Goal: Transaction & Acquisition: Obtain resource

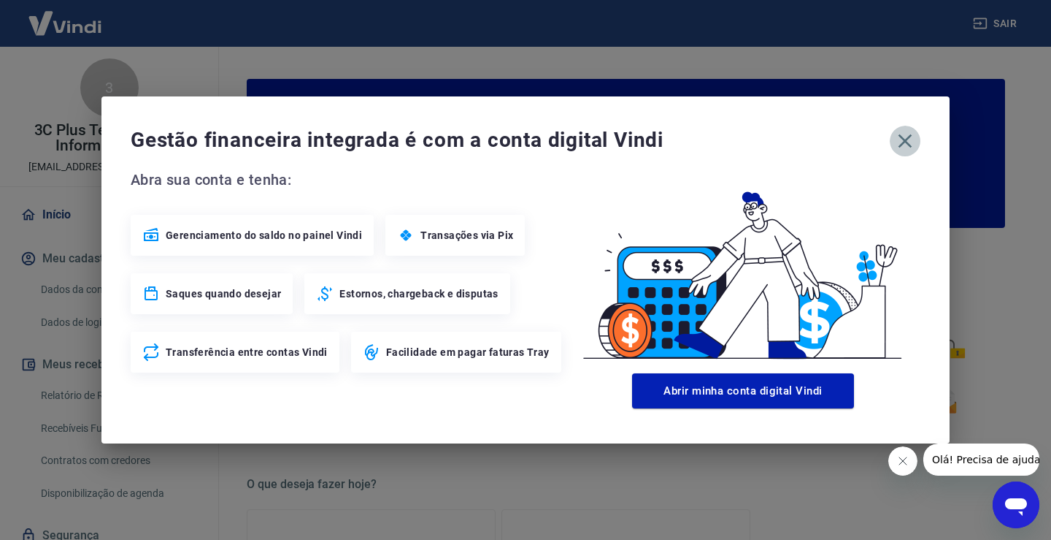
click at [905, 147] on icon "button" at bounding box center [905, 140] width 23 height 23
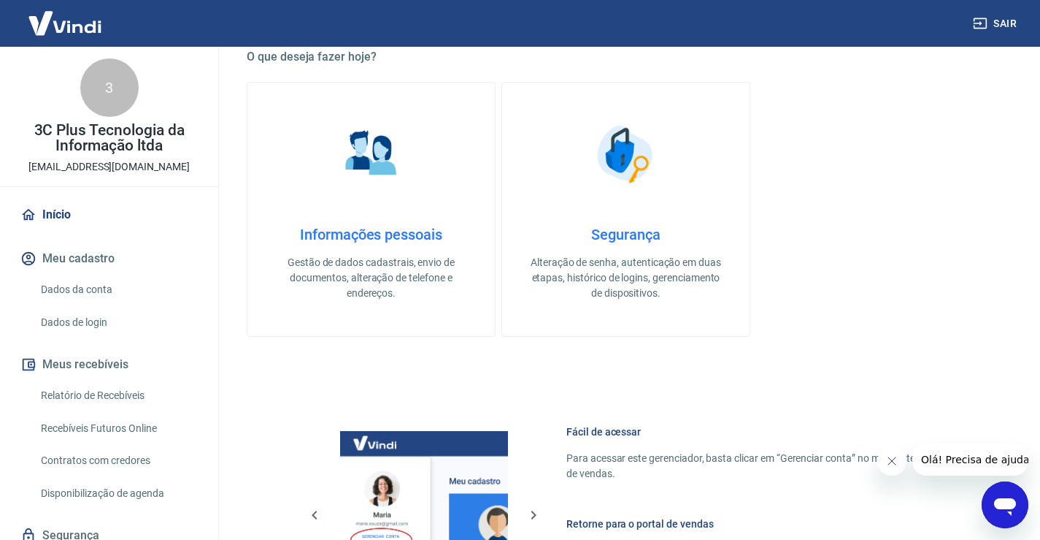
scroll to position [472, 0]
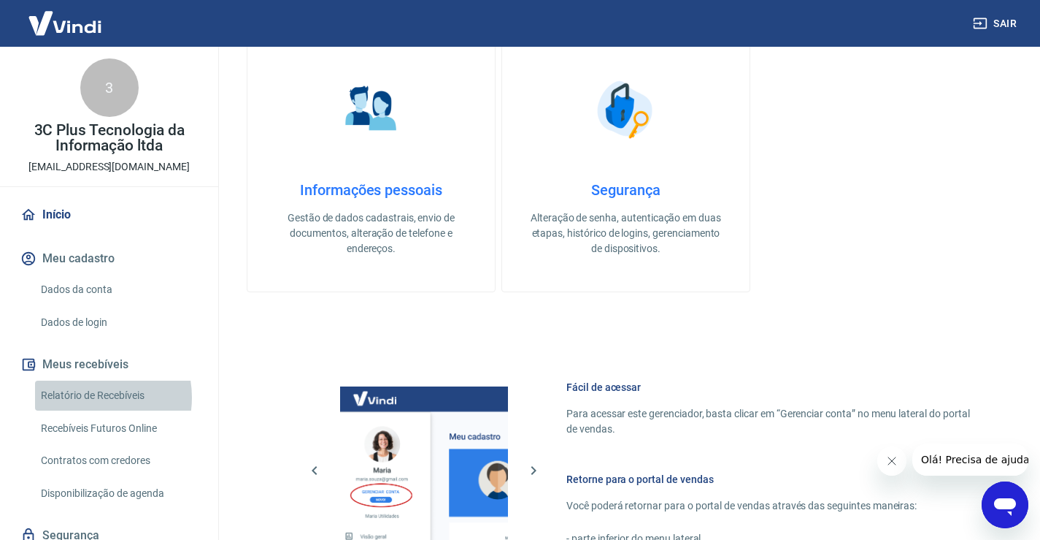
click at [87, 398] on link "Relatório de Recebíveis" at bounding box center [118, 395] width 166 height 30
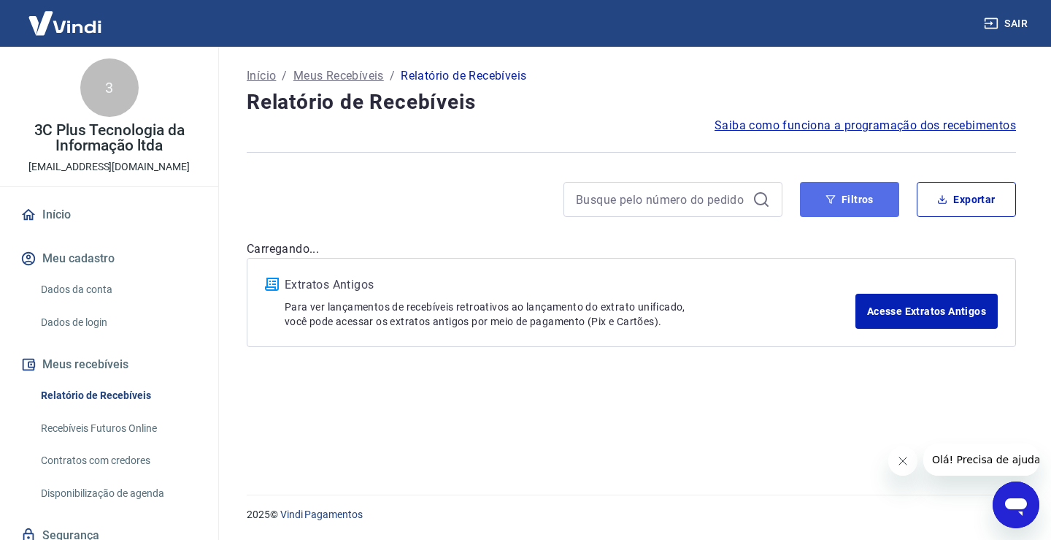
click at [818, 196] on button "Filtros" at bounding box center [849, 199] width 99 height 35
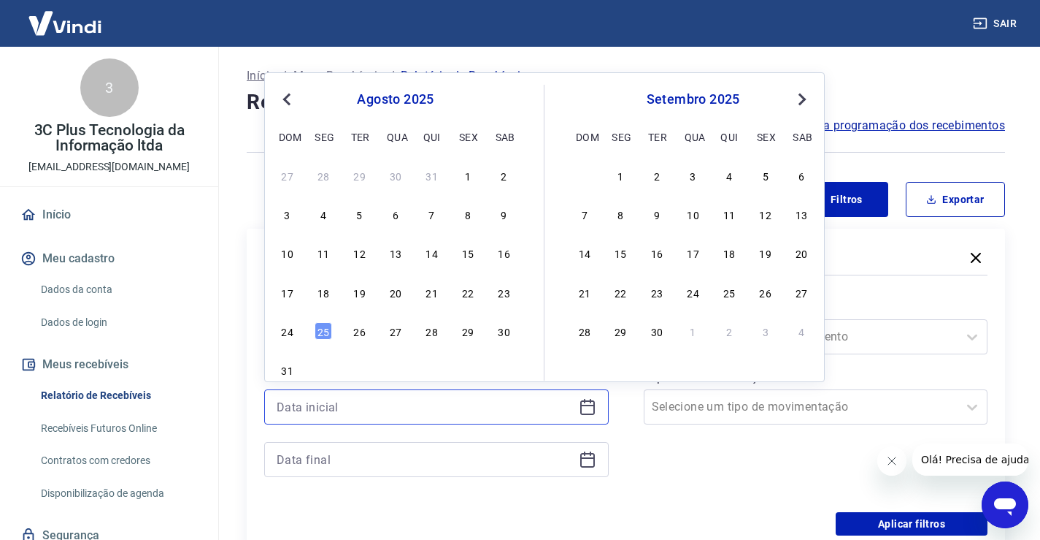
click at [396, 416] on input at bounding box center [425, 407] width 296 height 22
click at [474, 293] on div "22" at bounding box center [468, 292] width 18 height 18
type input "[DATE]"
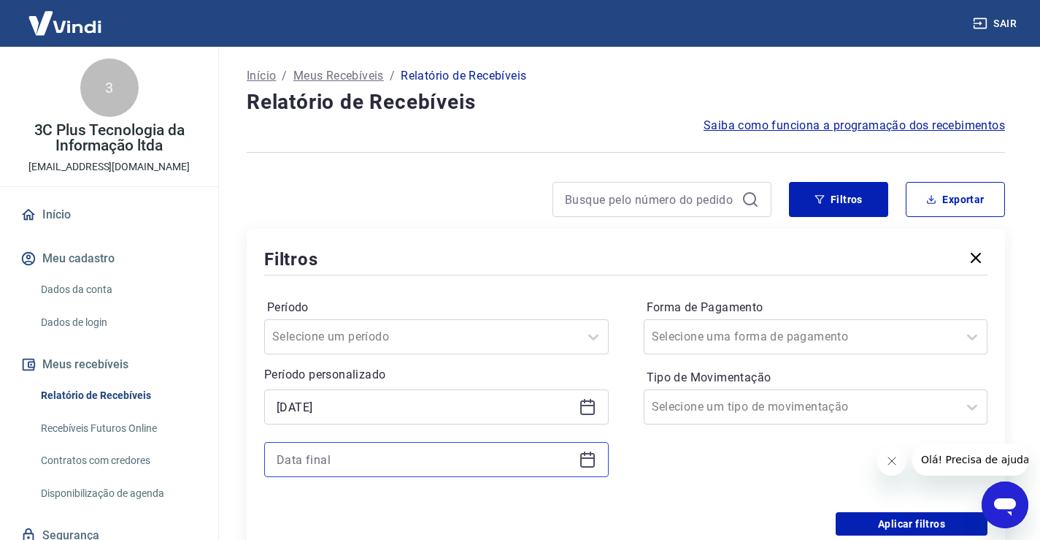
click at [326, 468] on input at bounding box center [425, 459] width 296 height 22
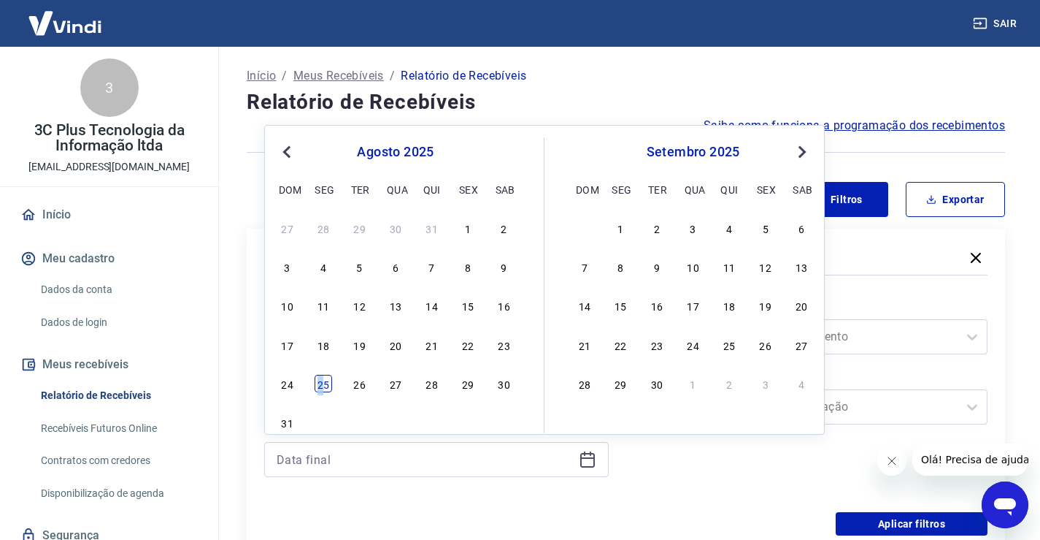
click at [321, 390] on div "25" at bounding box center [324, 384] width 18 height 18
type input "[DATE]"
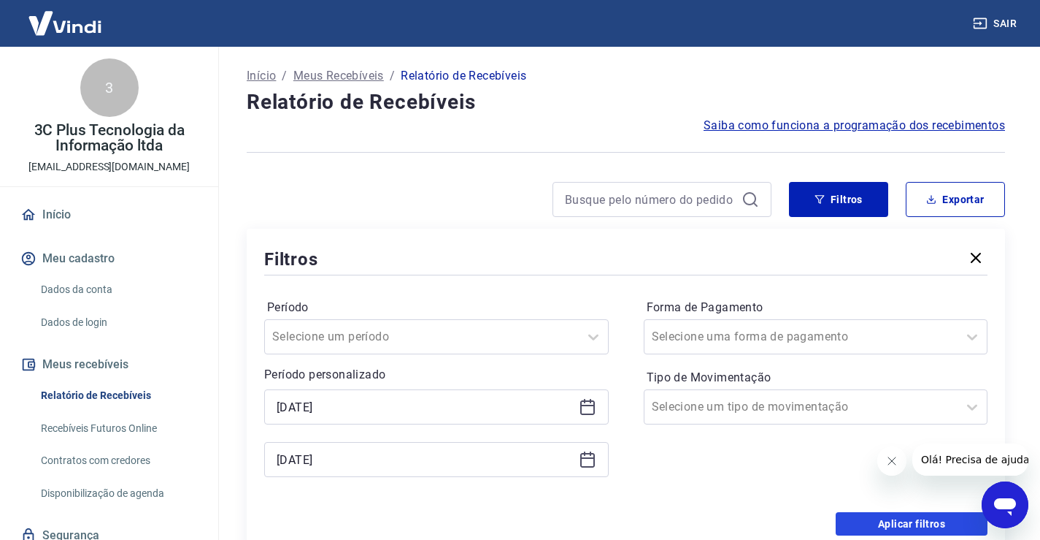
drag, startPoint x: 870, startPoint y: 517, endPoint x: 884, endPoint y: 472, distance: 46.6
click at [870, 521] on button "Aplicar filtros" at bounding box center [912, 523] width 152 height 23
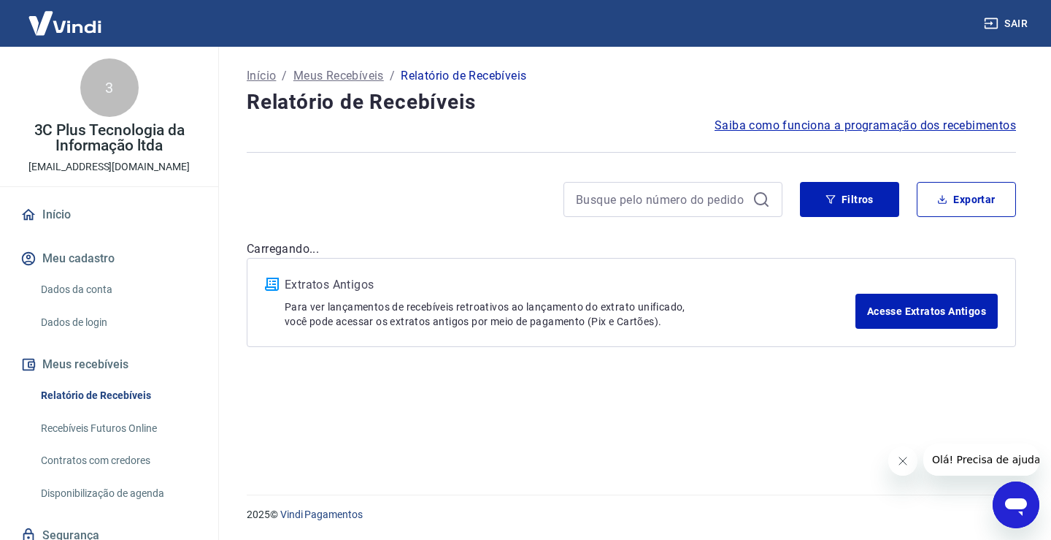
click at [897, 464] on icon "Fechar mensagem da empresa" at bounding box center [903, 461] width 12 height 12
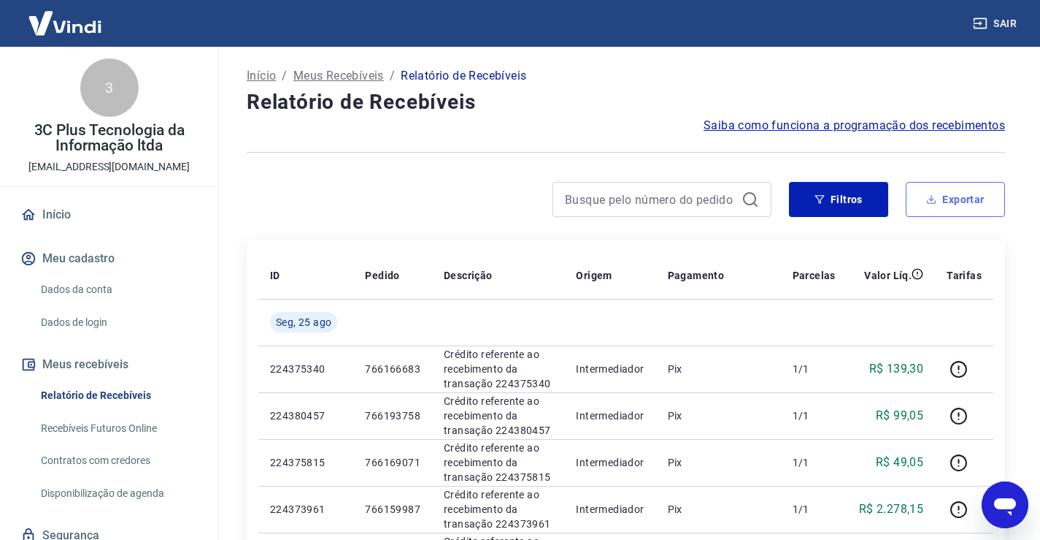
click at [926, 189] on button "Exportar" at bounding box center [955, 199] width 99 height 35
type input "[DATE]"
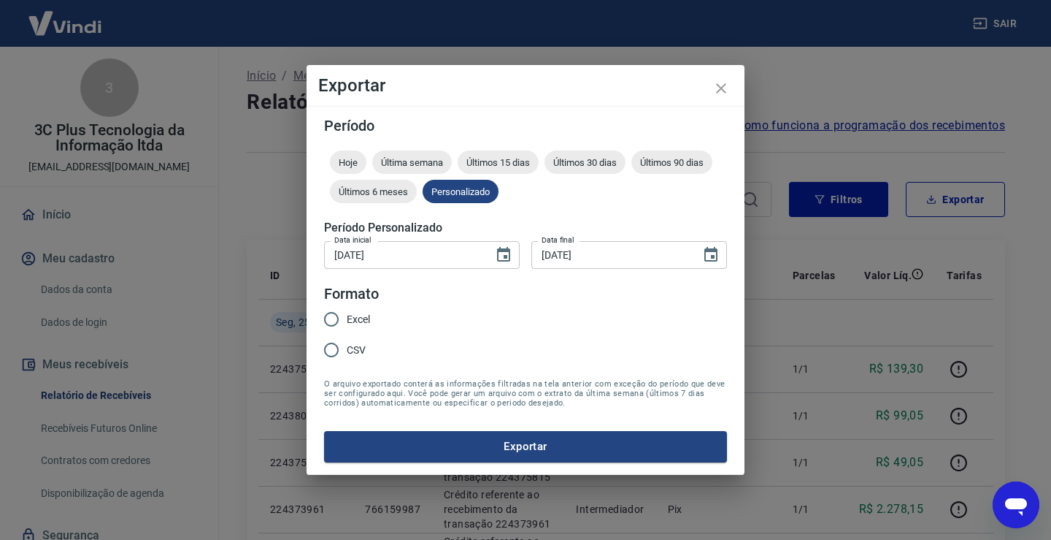
click at [356, 349] on span "CSV" at bounding box center [356, 349] width 19 height 15
click at [347, 349] on input "CSV" at bounding box center [331, 349] width 31 height 31
radio input "true"
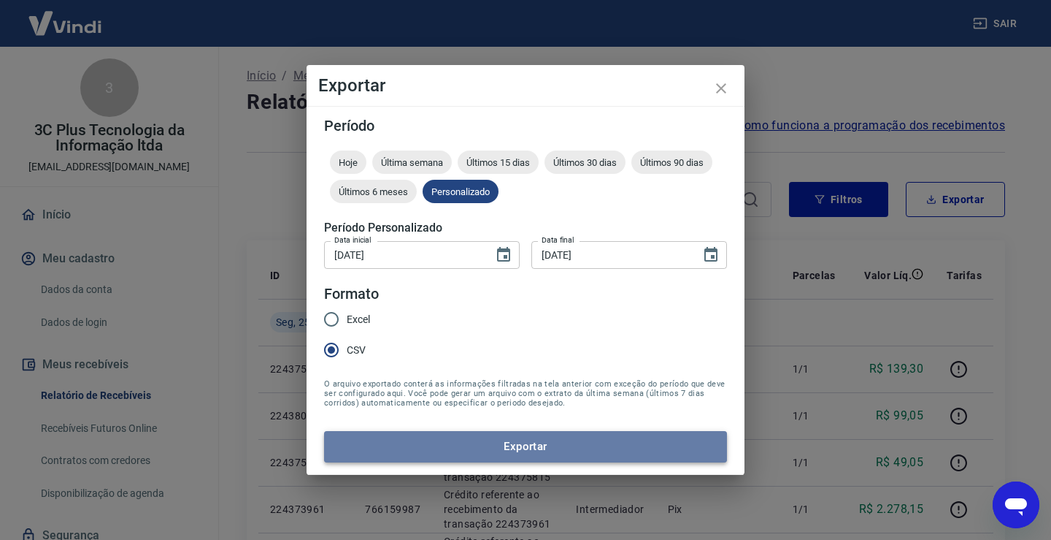
click at [410, 448] on button "Exportar" at bounding box center [525, 446] width 403 height 31
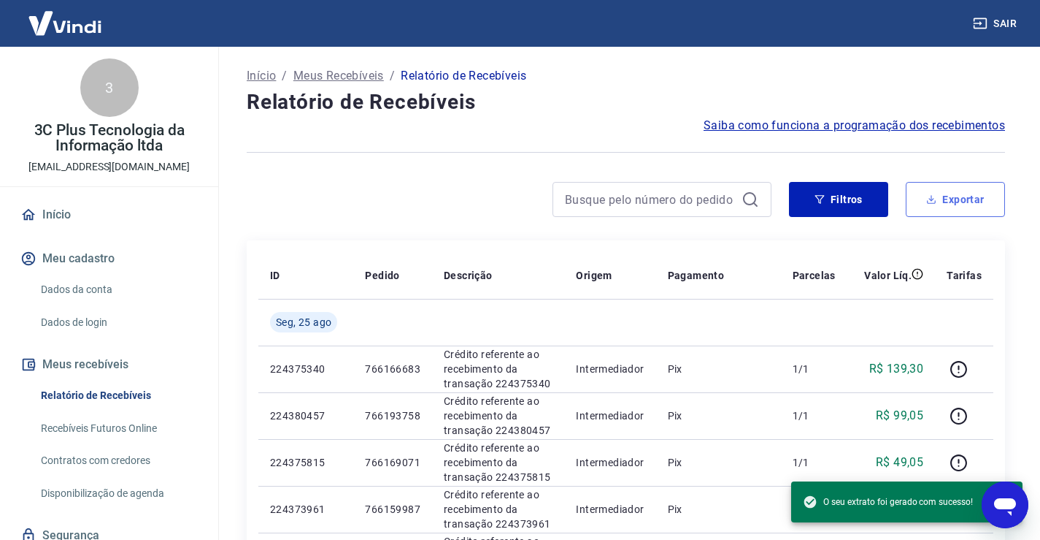
click at [945, 212] on button "Exportar" at bounding box center [955, 199] width 99 height 35
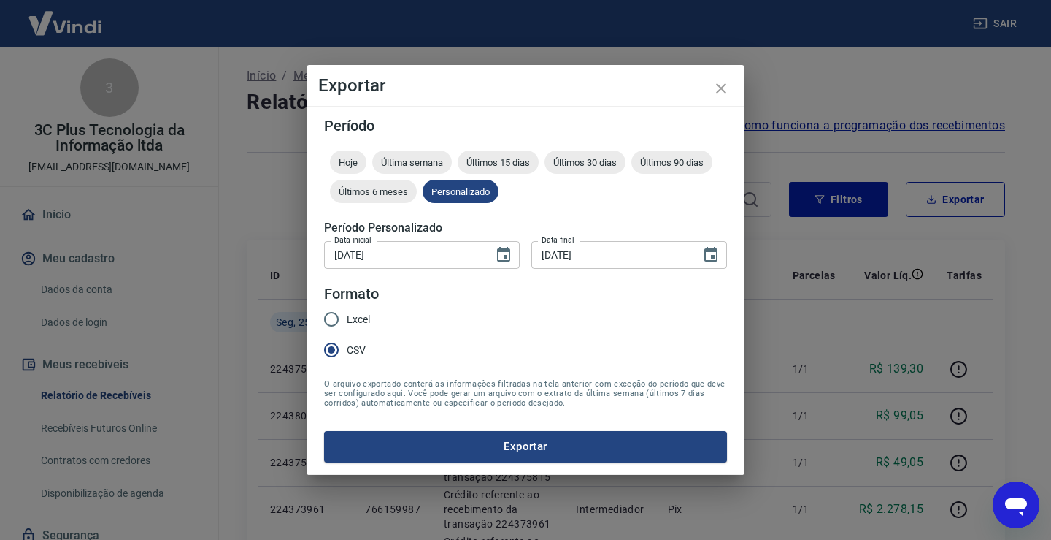
click at [828, 101] on div "Exportar Período Hoje Última semana Últimos 15 dias Últimos 30 dias Últimos 90 …" at bounding box center [525, 270] width 1051 height 540
